Goal: Task Accomplishment & Management: Complete application form

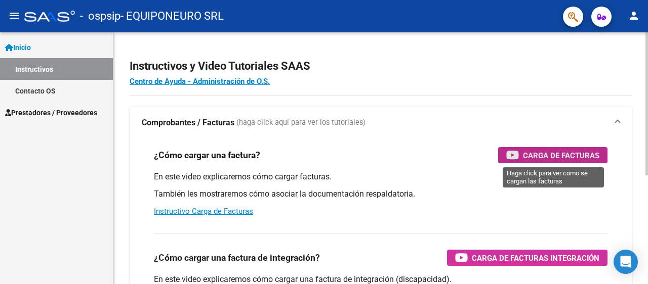
click at [573, 158] on span "Carga de Facturas" at bounding box center [561, 155] width 76 height 13
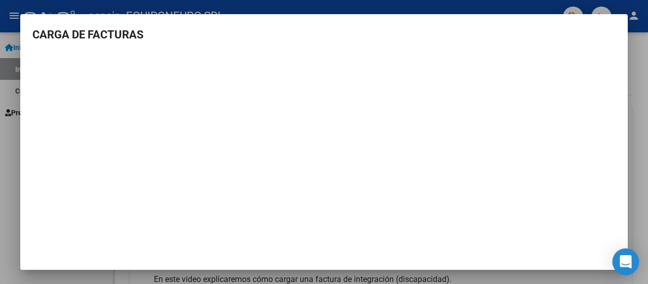
click at [625, 258] on icon "Open Intercom Messenger" at bounding box center [626, 262] width 12 height 13
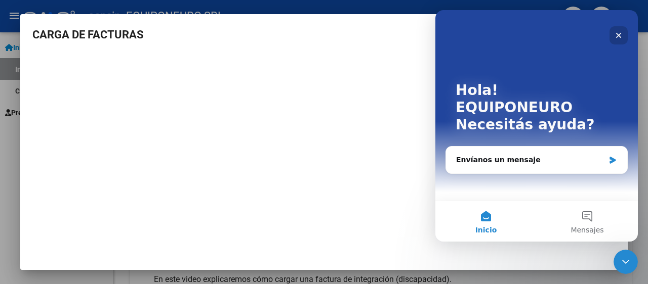
click at [620, 33] on icon "Cerrar" at bounding box center [619, 36] width 6 height 6
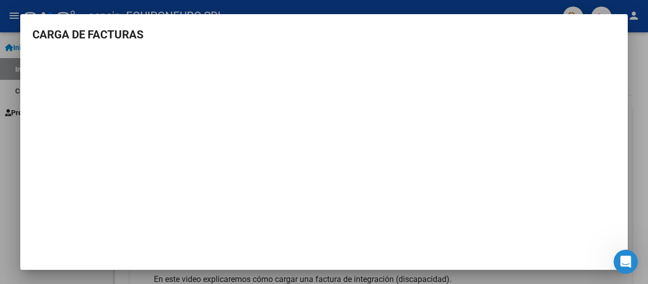
drag, startPoint x: 573, startPoint y: 54, endPoint x: 572, endPoint y: 47, distance: 7.2
click at [572, 49] on mat-dialog-content "CARGA DE FACTURAS" at bounding box center [323, 145] width 607 height 238
drag, startPoint x: 4, startPoint y: 101, endPoint x: 101, endPoint y: 55, distance: 107.1
click at [6, 96] on div at bounding box center [324, 142] width 648 height 284
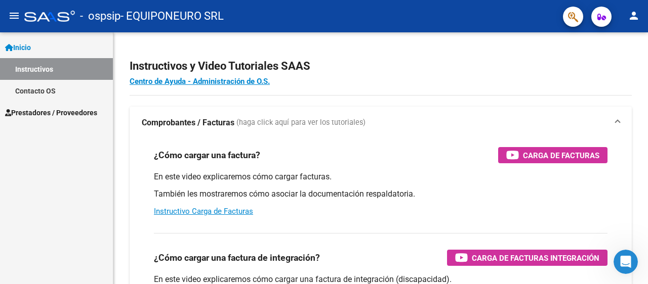
click at [31, 45] on span "Inicio" at bounding box center [18, 47] width 26 height 11
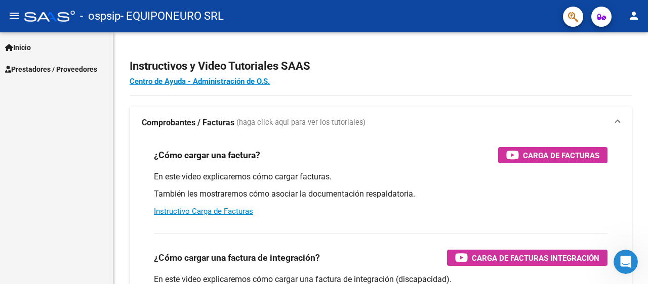
click at [40, 71] on span "Prestadores / Proveedores" at bounding box center [51, 69] width 92 height 11
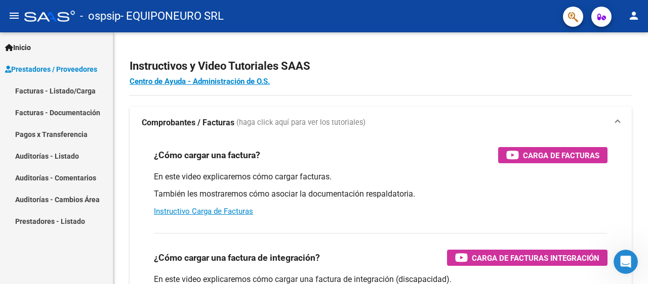
click at [29, 93] on link "Facturas - Listado/Carga" at bounding box center [56, 91] width 113 height 22
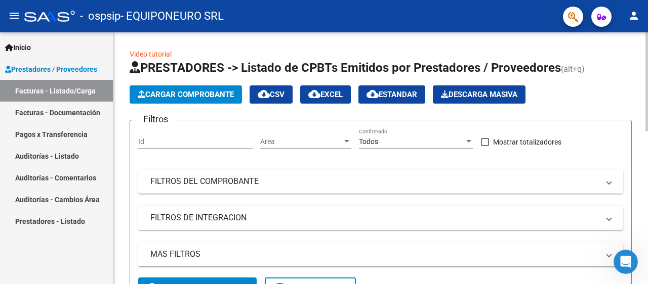
click at [186, 95] on span "Cargar Comprobante" at bounding box center [186, 94] width 96 height 9
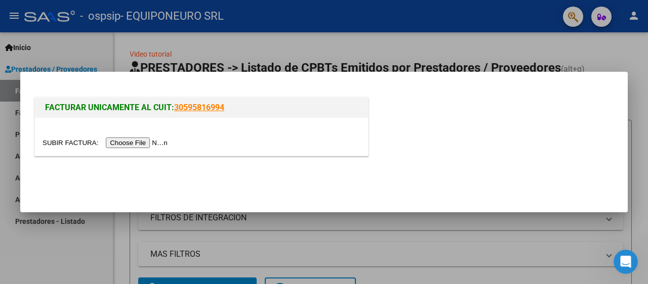
click at [121, 143] on input "file" at bounding box center [107, 143] width 128 height 11
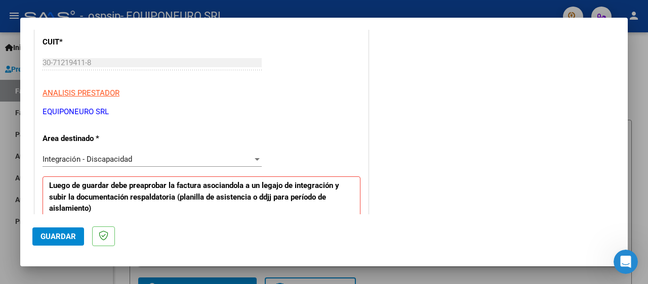
scroll to position [158, 0]
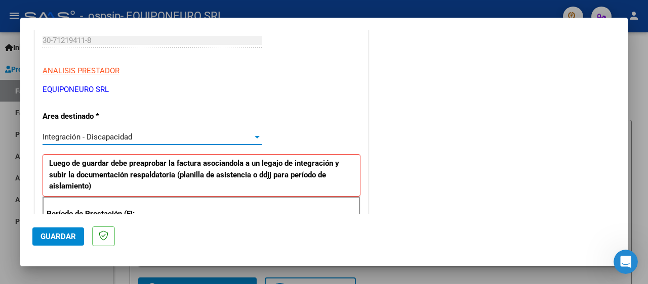
click at [255, 135] on div at bounding box center [257, 137] width 9 height 8
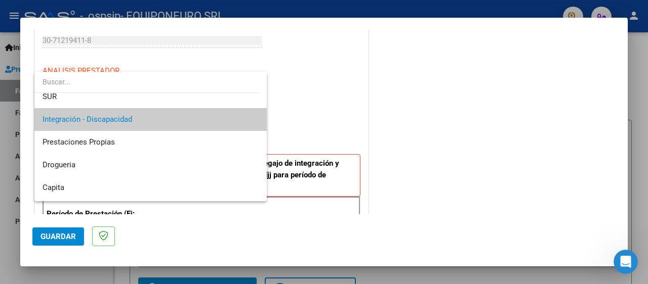
scroll to position [52, 0]
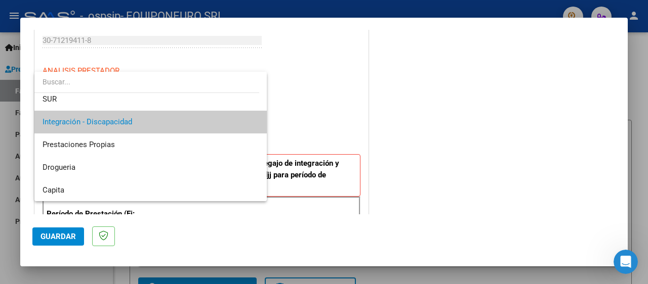
click at [195, 120] on span "Integración - Discapacidad" at bounding box center [151, 122] width 217 height 23
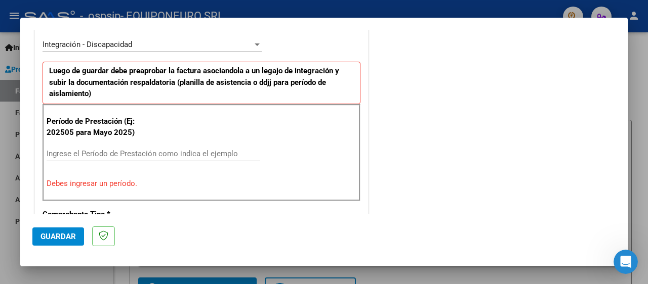
scroll to position [317, 0]
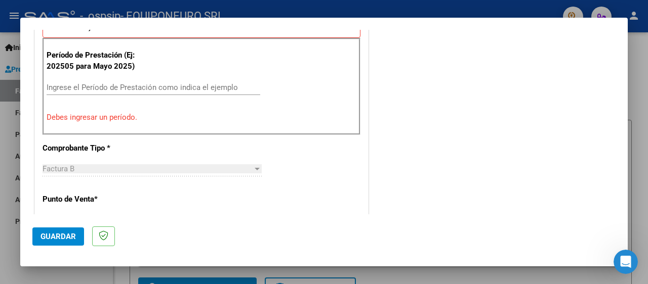
click at [82, 80] on div "Ingrese el Período de Prestación como indica el ejemplo" at bounding box center [154, 87] width 214 height 15
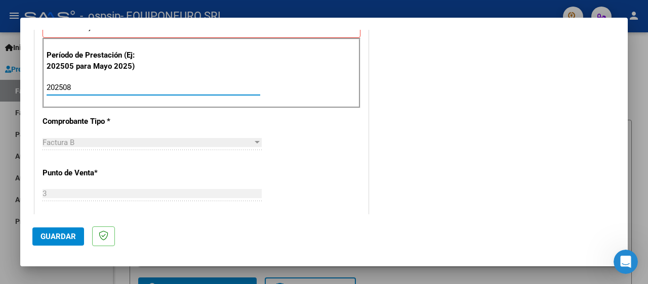
type input "202508"
click at [244, 72] on div "Período de Prestación (Ej: 202505 para Mayo 2025) 202508 Ingrese el Período de …" at bounding box center [202, 73] width 318 height 71
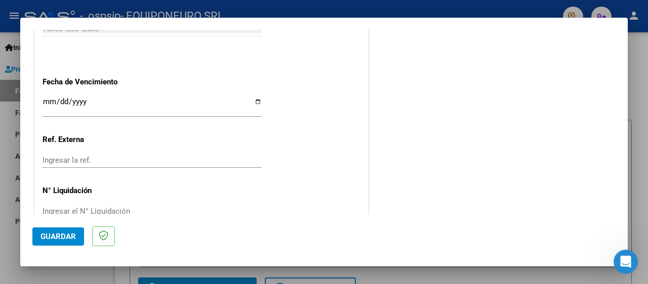
scroll to position [727, 0]
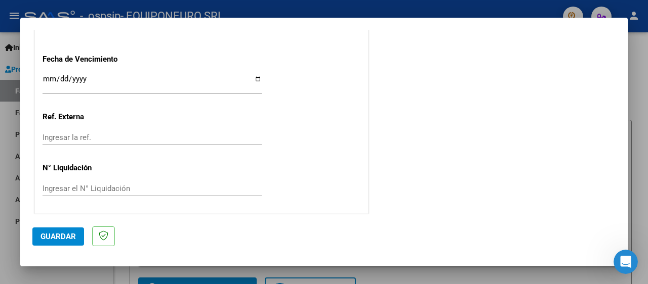
click at [63, 233] on span "Guardar" at bounding box center [57, 236] width 35 height 9
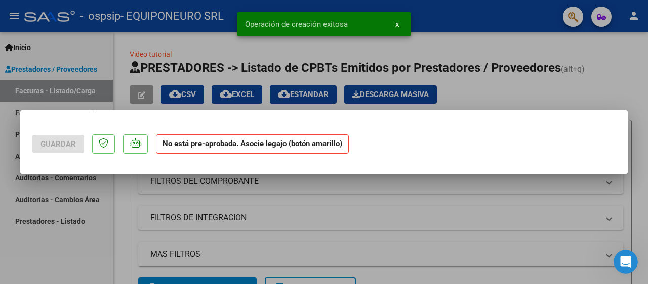
scroll to position [0, 0]
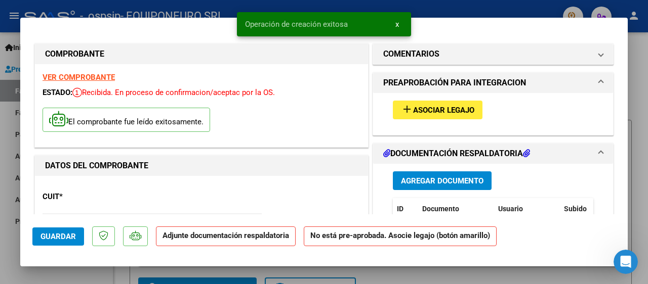
click at [447, 107] on span "Asociar Legajo" at bounding box center [443, 110] width 61 height 9
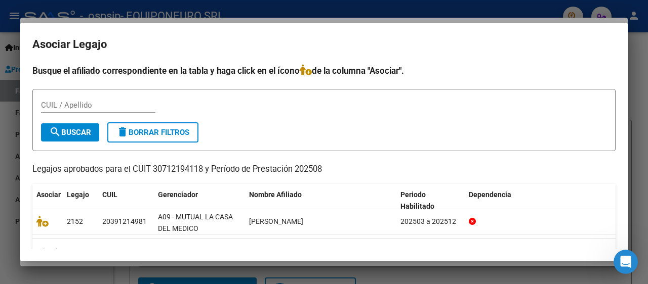
scroll to position [22, 0]
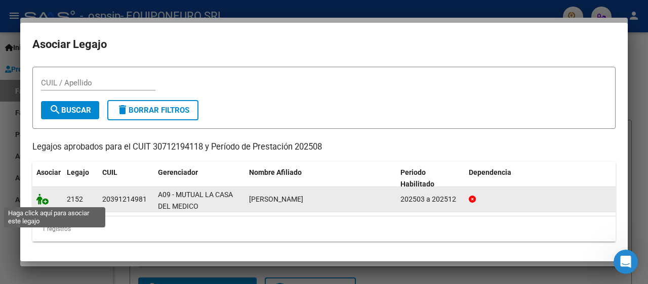
click at [39, 201] on icon at bounding box center [42, 199] width 12 height 11
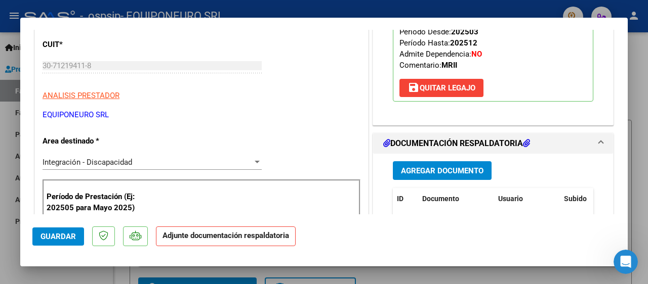
scroll to position [157, 0]
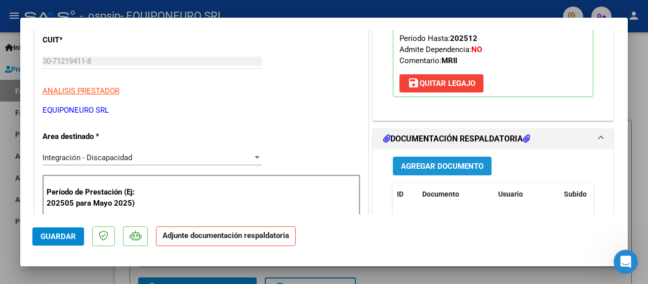
click at [465, 168] on span "Agregar Documento" at bounding box center [442, 166] width 83 height 9
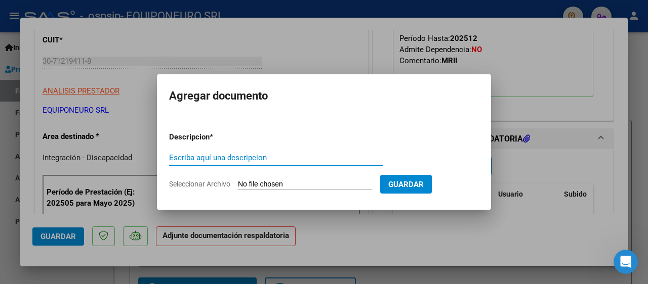
click at [205, 158] on input "Escriba aquí una descripcion" at bounding box center [276, 157] width 214 height 9
type input "A"
type input "ASISTENCIA 8-25"
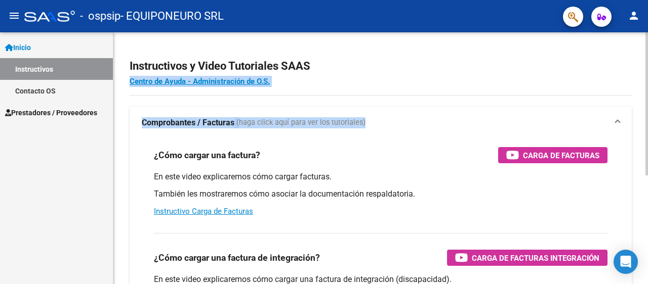
click at [417, 80] on h4 "Centro de Ayuda - Administración de O.S." at bounding box center [381, 81] width 502 height 11
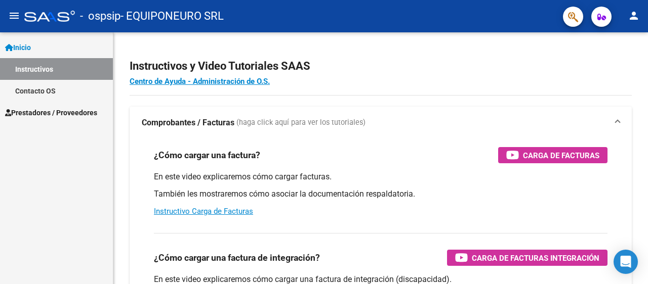
click at [76, 153] on div "Inicio Instructivos Contacto OS Prestadores / Proveedores Facturas - Listado/Ca…" at bounding box center [56, 158] width 113 height 252
click at [44, 68] on link "Instructivos" at bounding box center [56, 69] width 113 height 22
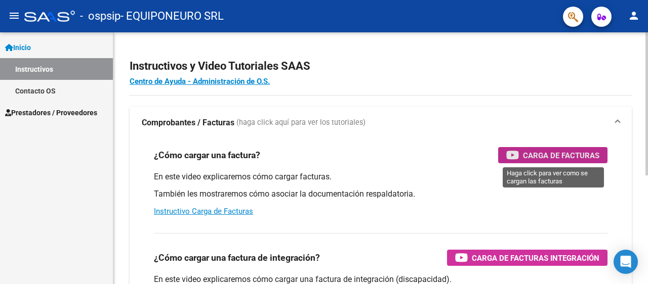
click at [559, 151] on span "Carga de Facturas" at bounding box center [561, 155] width 76 height 13
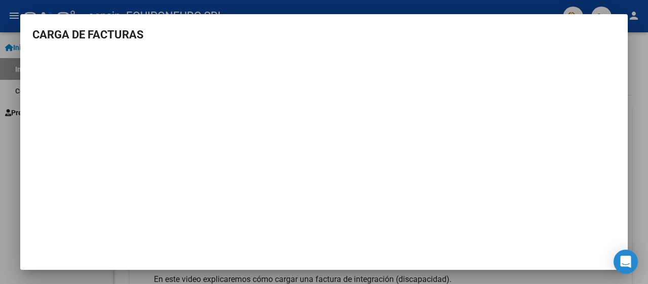
click at [638, 61] on div at bounding box center [324, 142] width 648 height 284
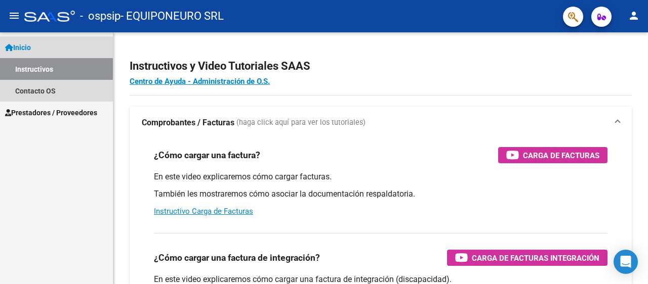
click at [31, 46] on span "Inicio" at bounding box center [18, 47] width 26 height 11
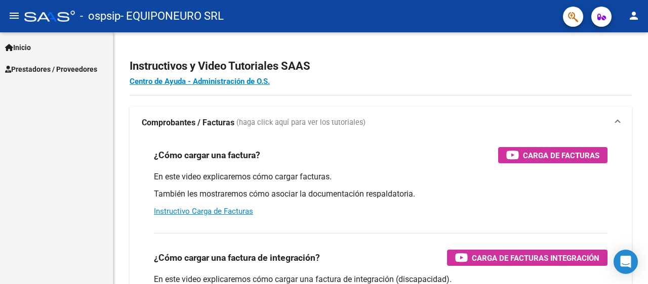
click at [29, 72] on span "Prestadores / Proveedores" at bounding box center [51, 69] width 92 height 11
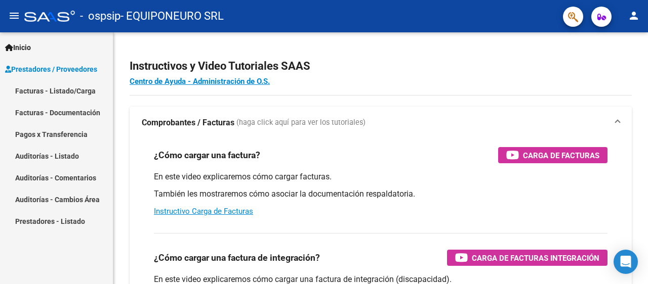
click at [39, 67] on span "Prestadores / Proveedores" at bounding box center [51, 69] width 92 height 11
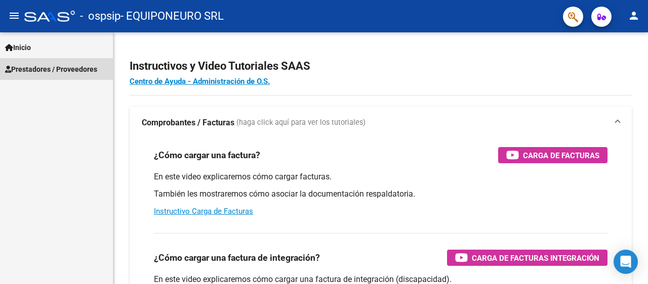
click at [37, 72] on span "Prestadores / Proveedores" at bounding box center [51, 69] width 92 height 11
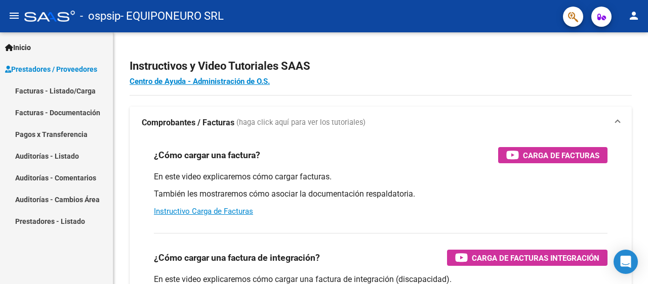
click at [26, 91] on link "Facturas - Listado/Carga" at bounding box center [56, 91] width 113 height 22
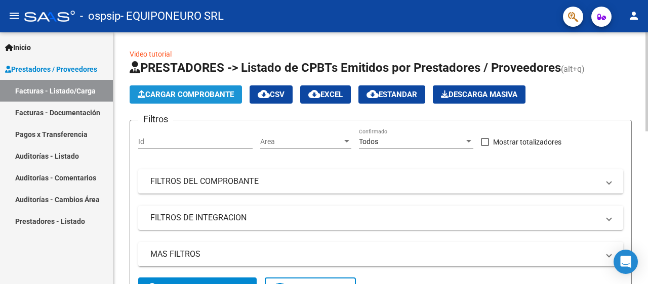
click at [213, 95] on span "Cargar Comprobante" at bounding box center [186, 94] width 96 height 9
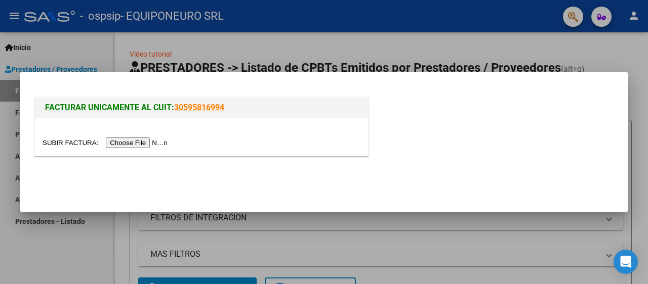
click at [128, 143] on input "file" at bounding box center [107, 143] width 128 height 11
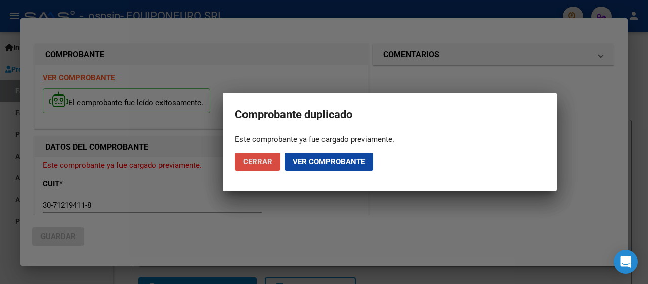
click at [244, 162] on span "Cerrar" at bounding box center [257, 161] width 29 height 9
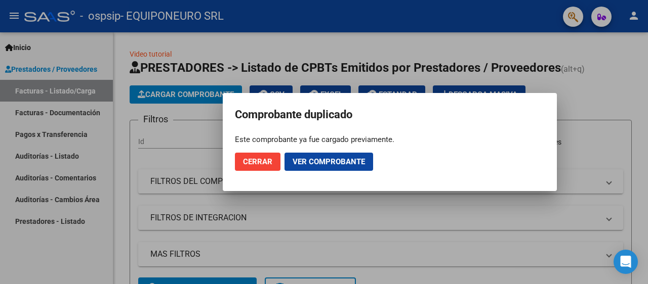
click at [245, 162] on span "Cerrar" at bounding box center [257, 161] width 29 height 9
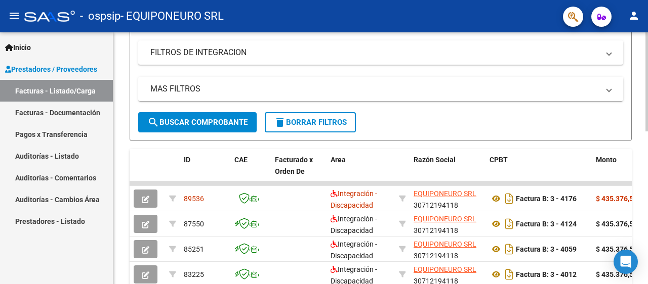
scroll to position [188, 0]
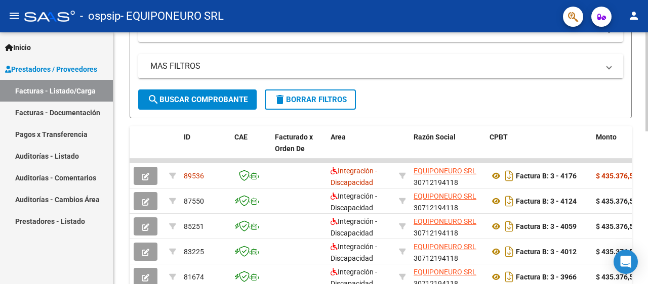
click at [647, 164] on div at bounding box center [646, 157] width 3 height 99
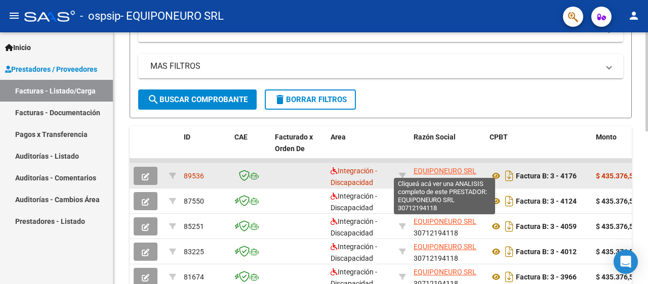
click at [460, 170] on span "EQUIPONEURO SRL" at bounding box center [445, 171] width 63 height 8
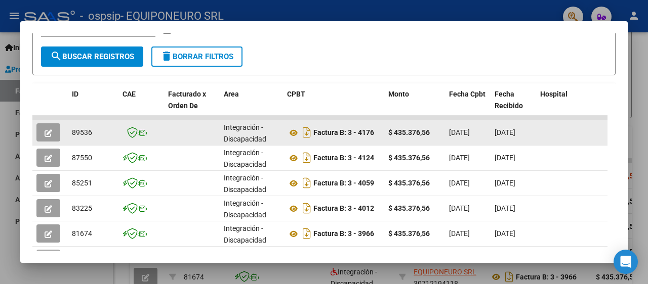
scroll to position [192, 0]
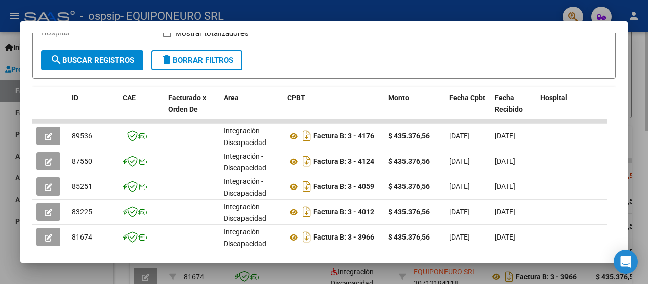
click at [645, 115] on div at bounding box center [324, 142] width 648 height 284
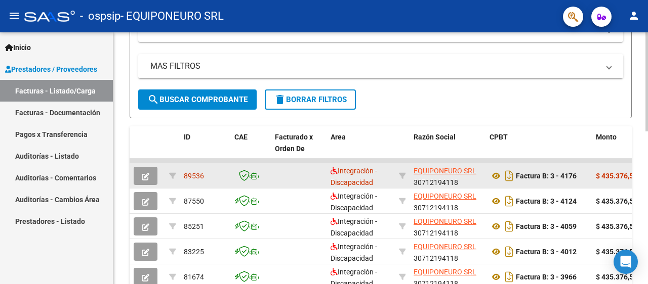
click at [143, 174] on icon "button" at bounding box center [146, 177] width 8 height 8
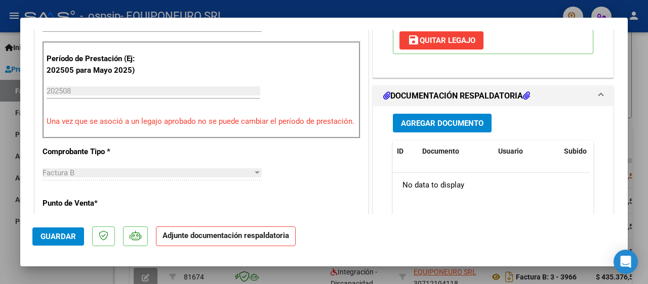
scroll to position [260, 0]
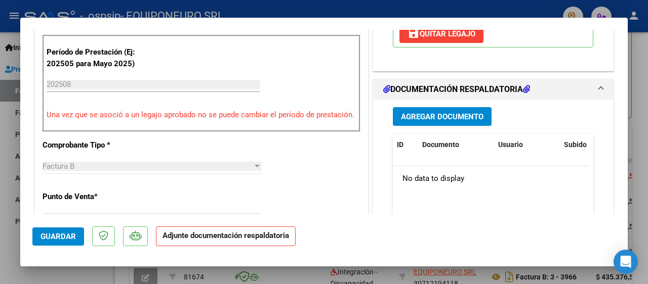
click at [464, 114] on span "Agregar Documento" at bounding box center [442, 116] width 83 height 9
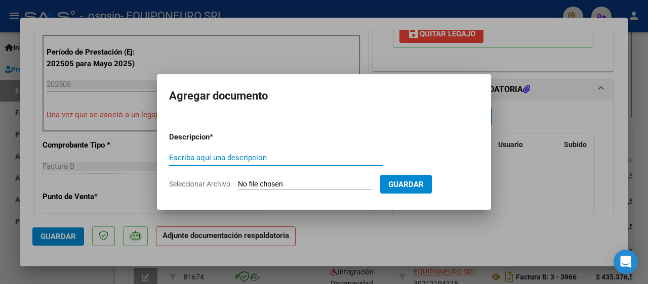
click at [235, 155] on input "Escriba aquí una descripcion" at bounding box center [276, 157] width 214 height 9
type input "ASISTENCIA 8-25"
click at [289, 181] on input "Seleccionar Archivo" at bounding box center [305, 185] width 134 height 10
type input "C:\fakepath\[PERSON_NAME] 8.pdf"
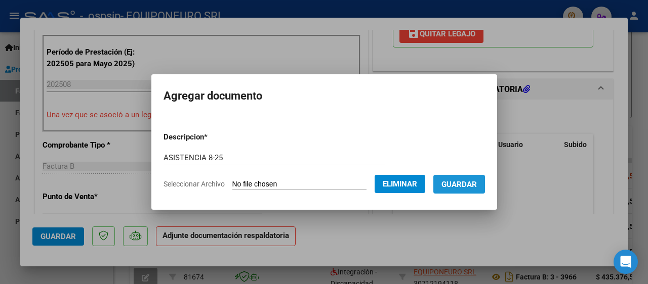
click at [466, 188] on span "Guardar" at bounding box center [458, 184] width 35 height 9
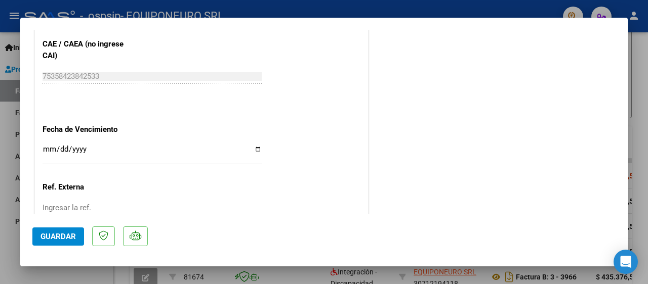
scroll to position [695, 0]
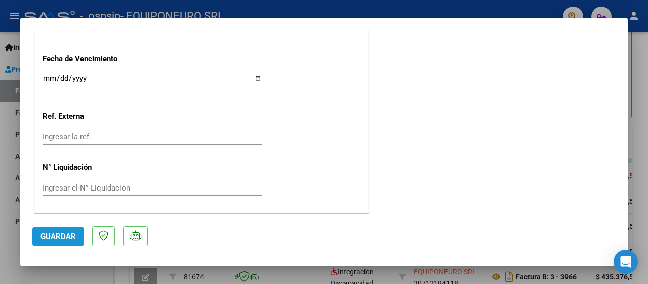
click at [51, 233] on span "Guardar" at bounding box center [57, 236] width 35 height 9
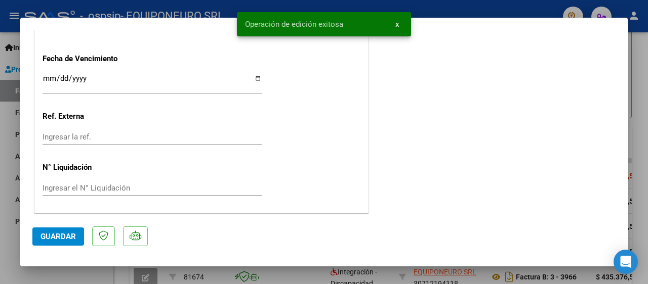
click at [636, 164] on div at bounding box center [324, 142] width 648 height 284
type input "$ 0,00"
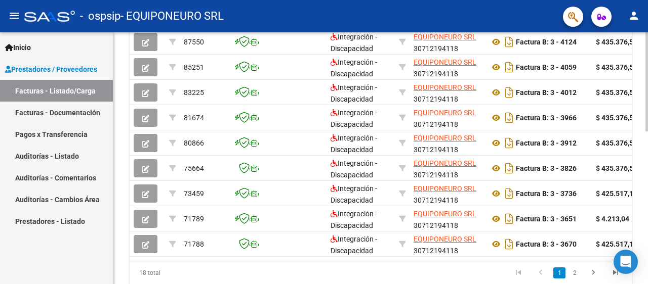
scroll to position [389, 0]
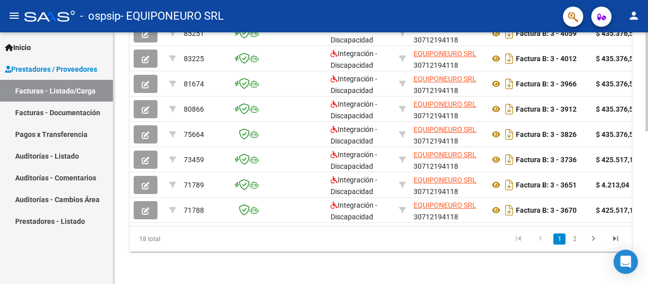
click at [631, 260] on body "menu - ospsip - EQUIPONEURO SRL person Inicio Instructivos Contacto OS Prestado…" at bounding box center [324, 142] width 648 height 284
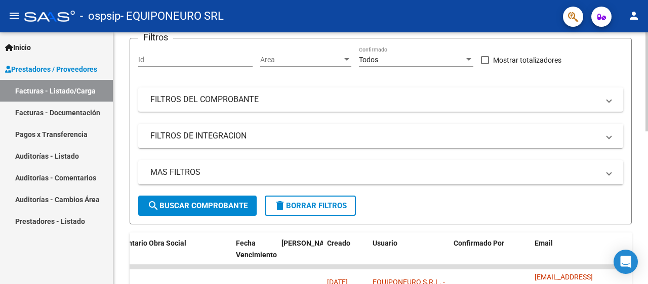
scroll to position [0, 0]
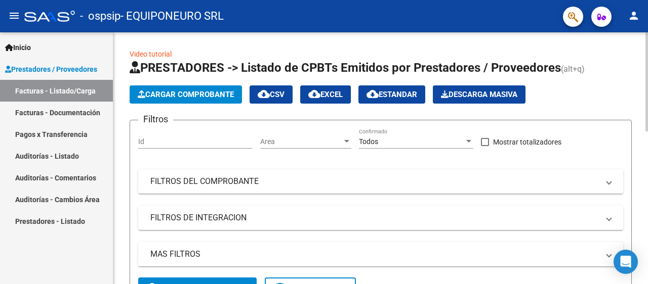
click at [632, 0] on html "menu - ospsip - EQUIPONEURO SRL person Inicio Instructivos Contacto OS Prestado…" at bounding box center [324, 142] width 648 height 284
click at [626, 0] on html "menu - ospsip - EQUIPONEURO SRL person Inicio Instructivos Contacto OS Prestado…" at bounding box center [324, 142] width 648 height 284
